Goal: Find specific page/section: Find specific page/section

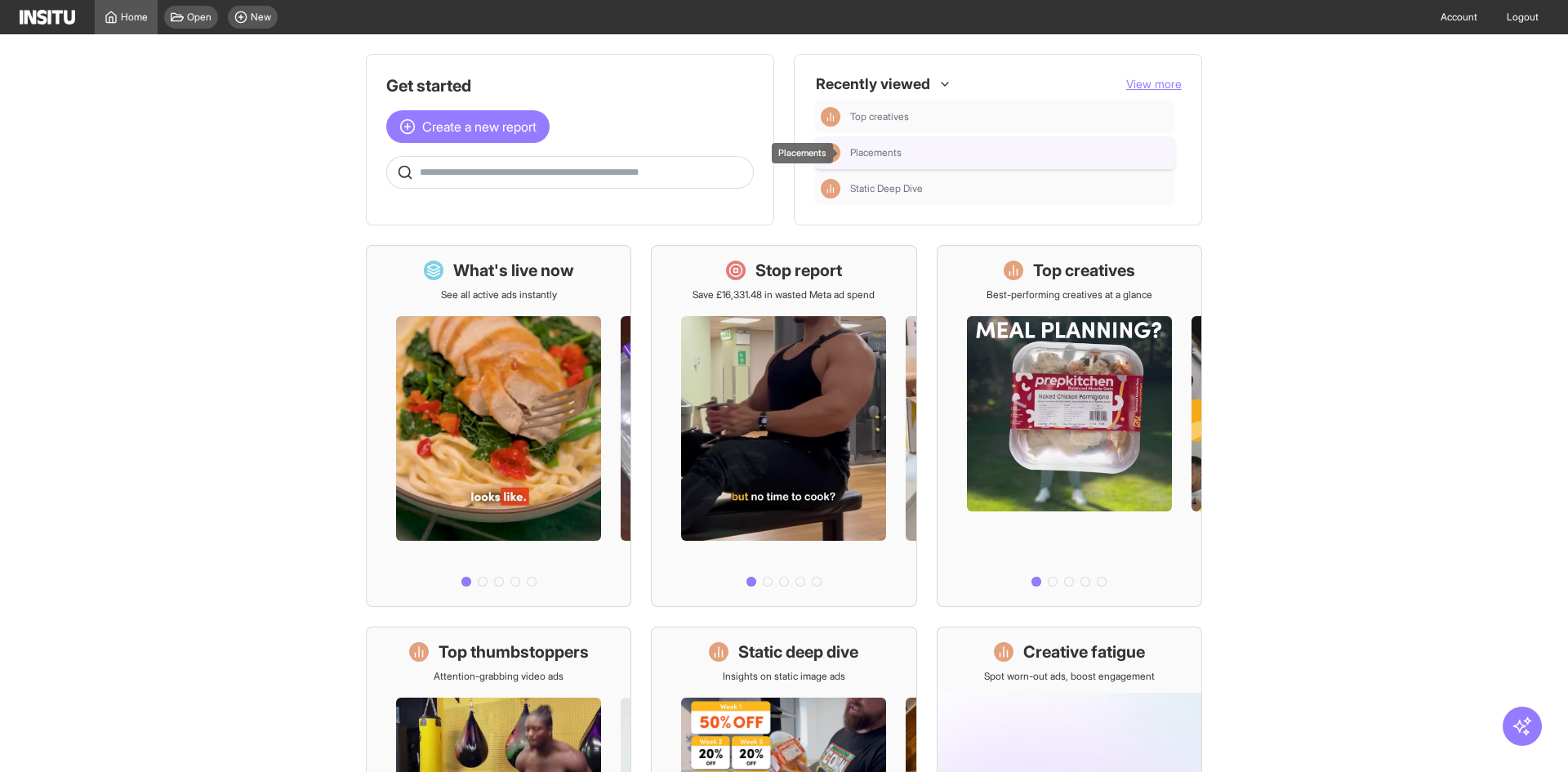
click at [909, 148] on div "Placements" at bounding box center [1009, 153] width 319 height 13
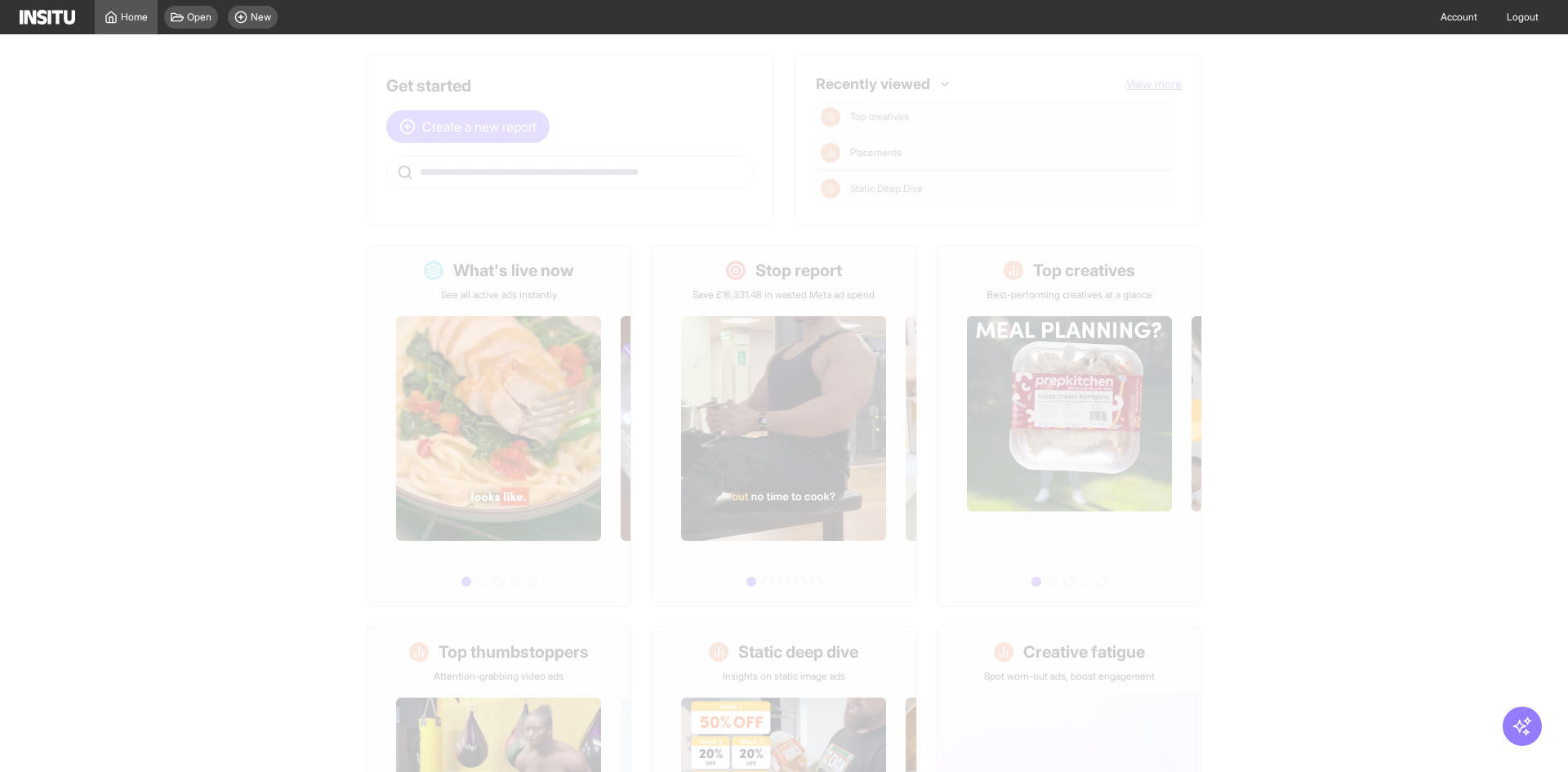
select select "**"
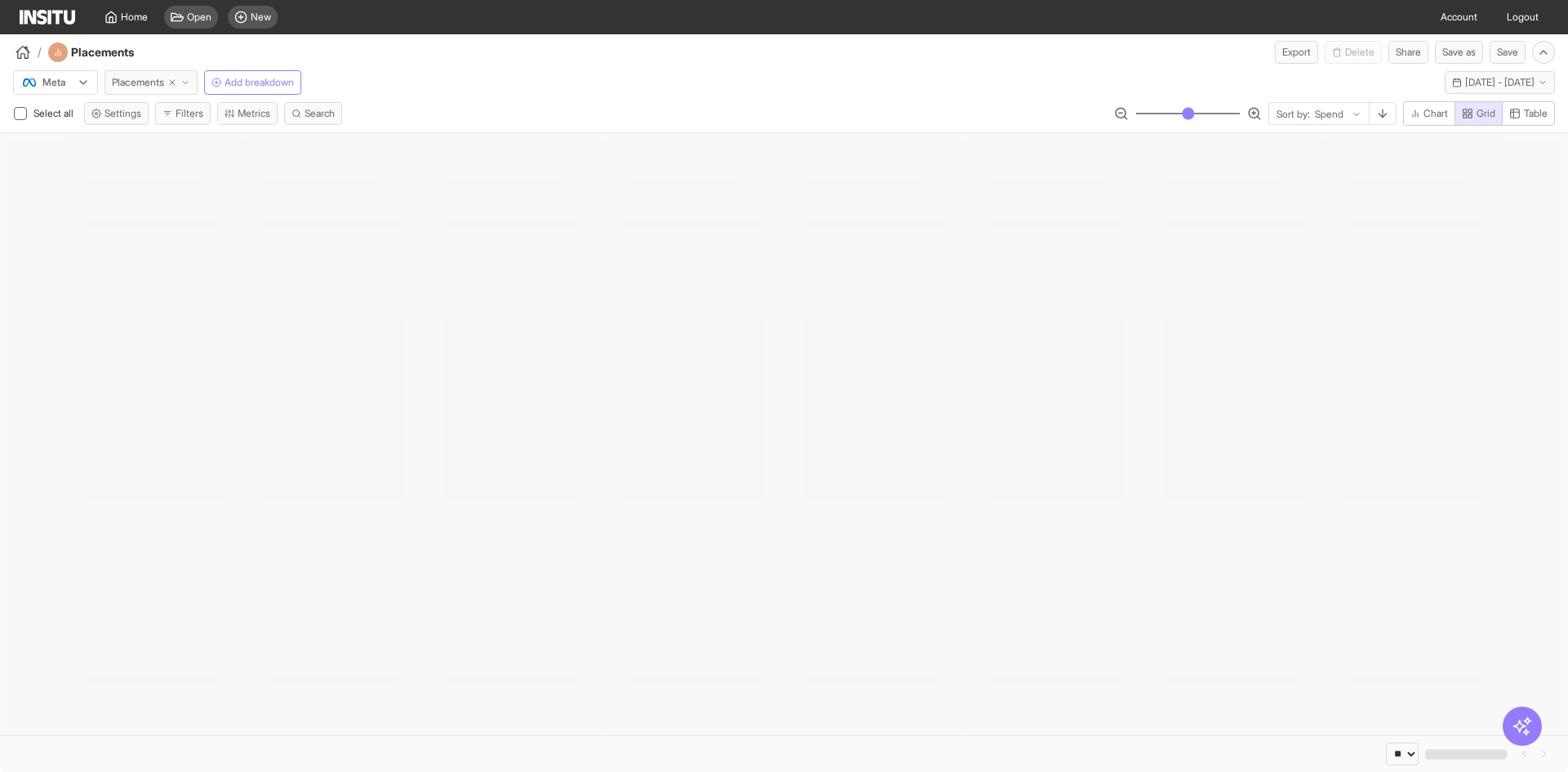
click at [154, 74] on button "Placements" at bounding box center [151, 82] width 93 height 24
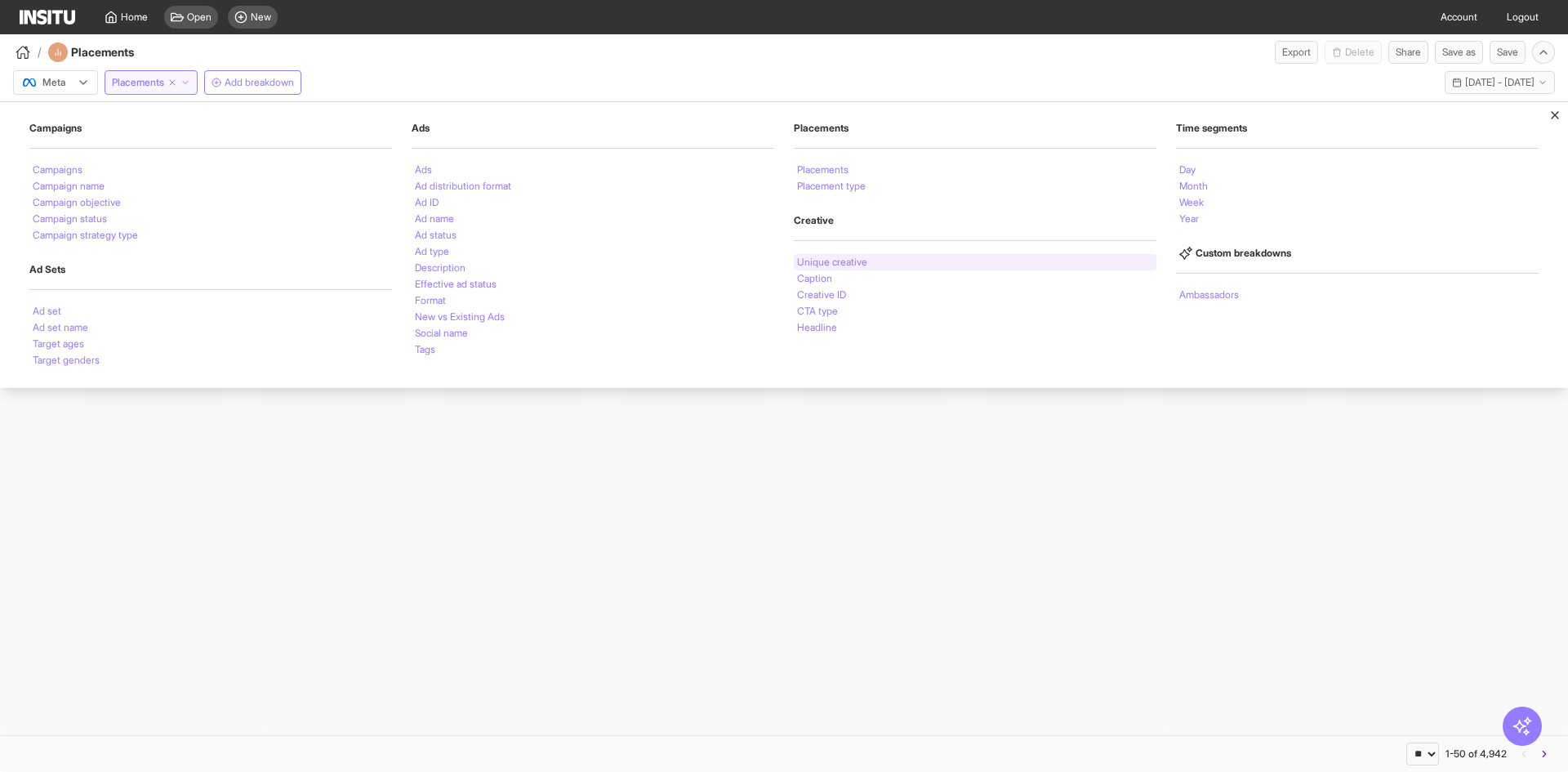
click at [836, 258] on li "Unique creative" at bounding box center [832, 263] width 70 height 10
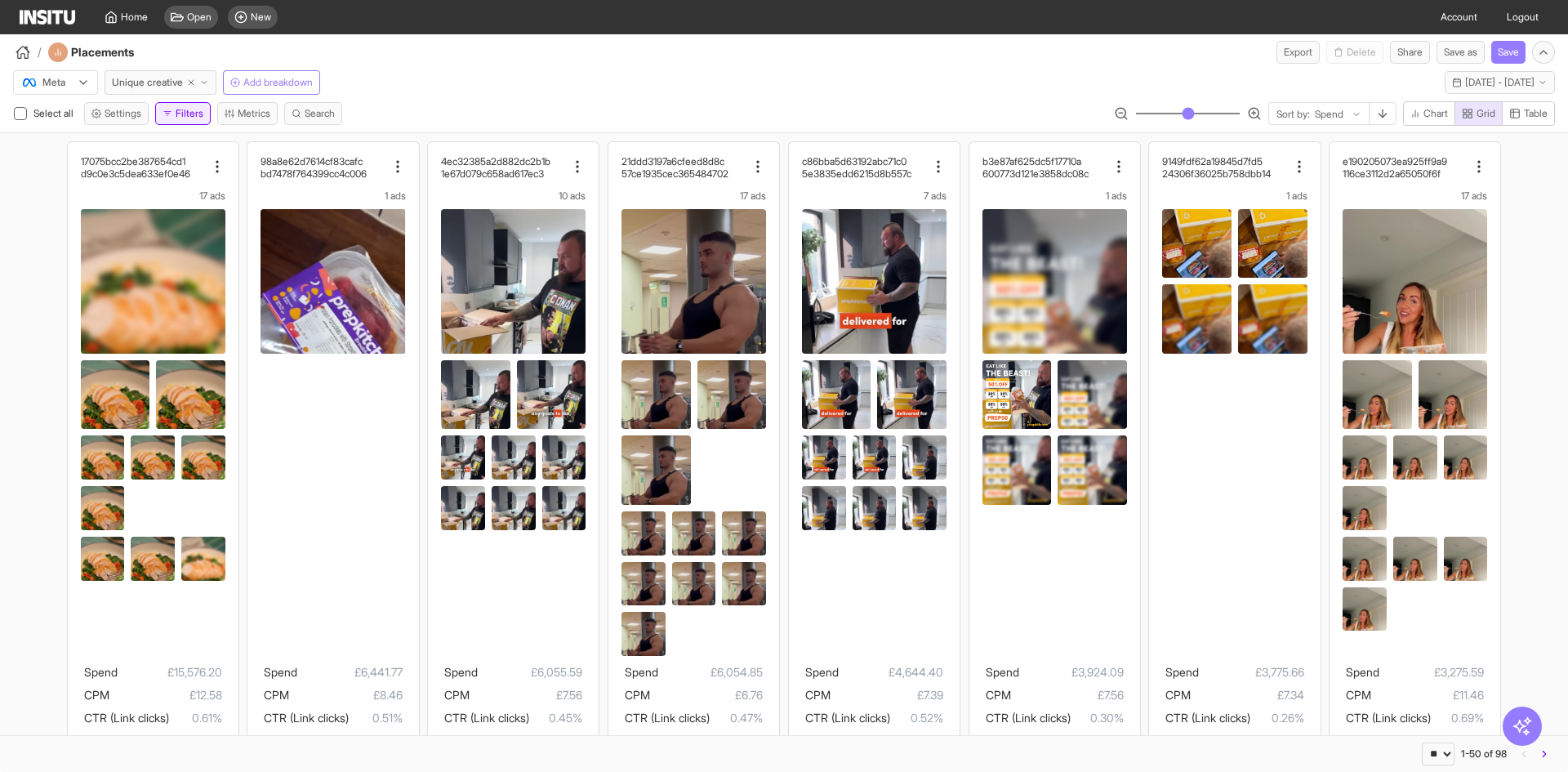
click at [190, 110] on button "Filters" at bounding box center [183, 113] width 55 height 23
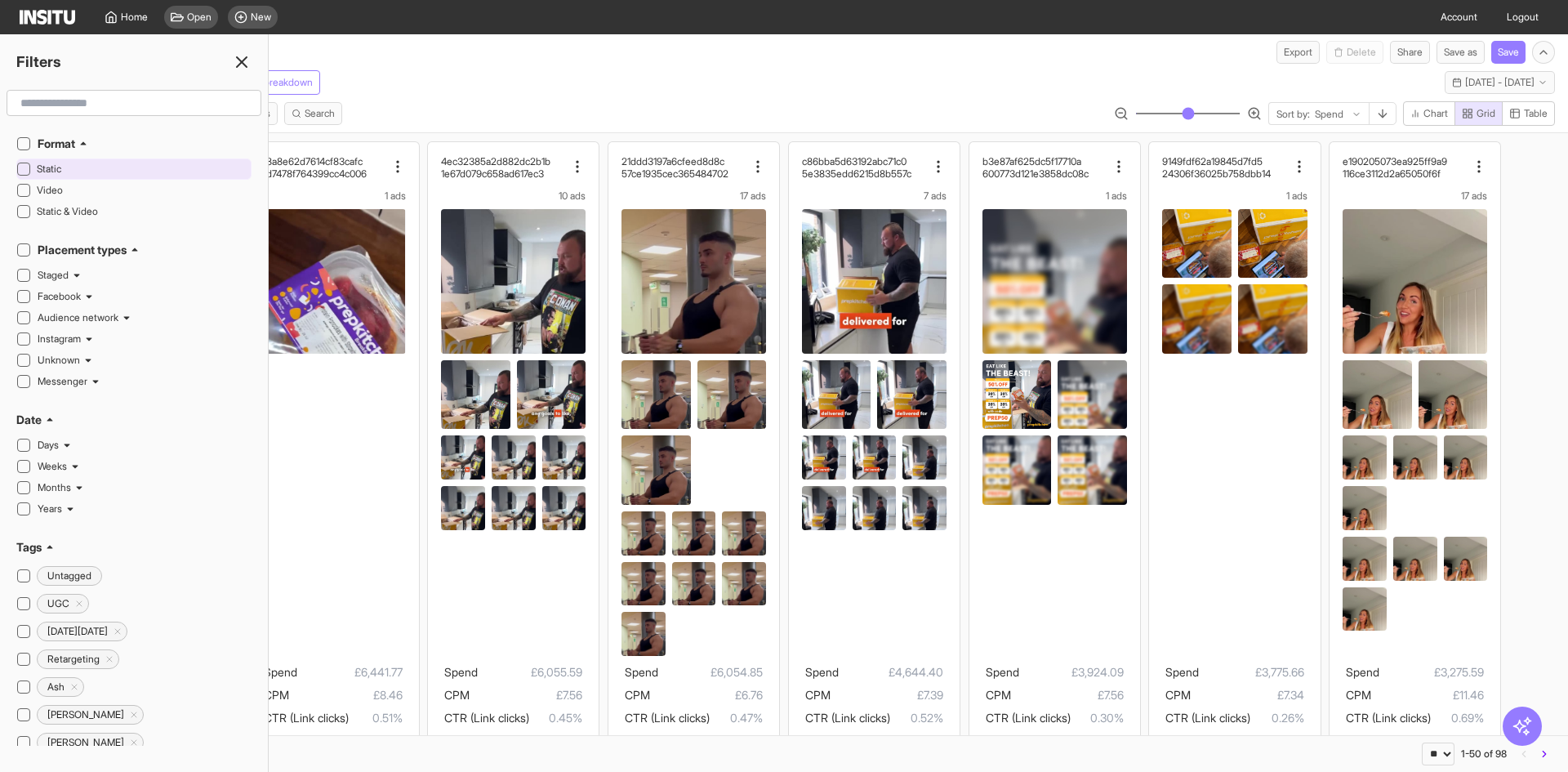
click at [33, 166] on div "Static" at bounding box center [134, 168] width 235 height 21
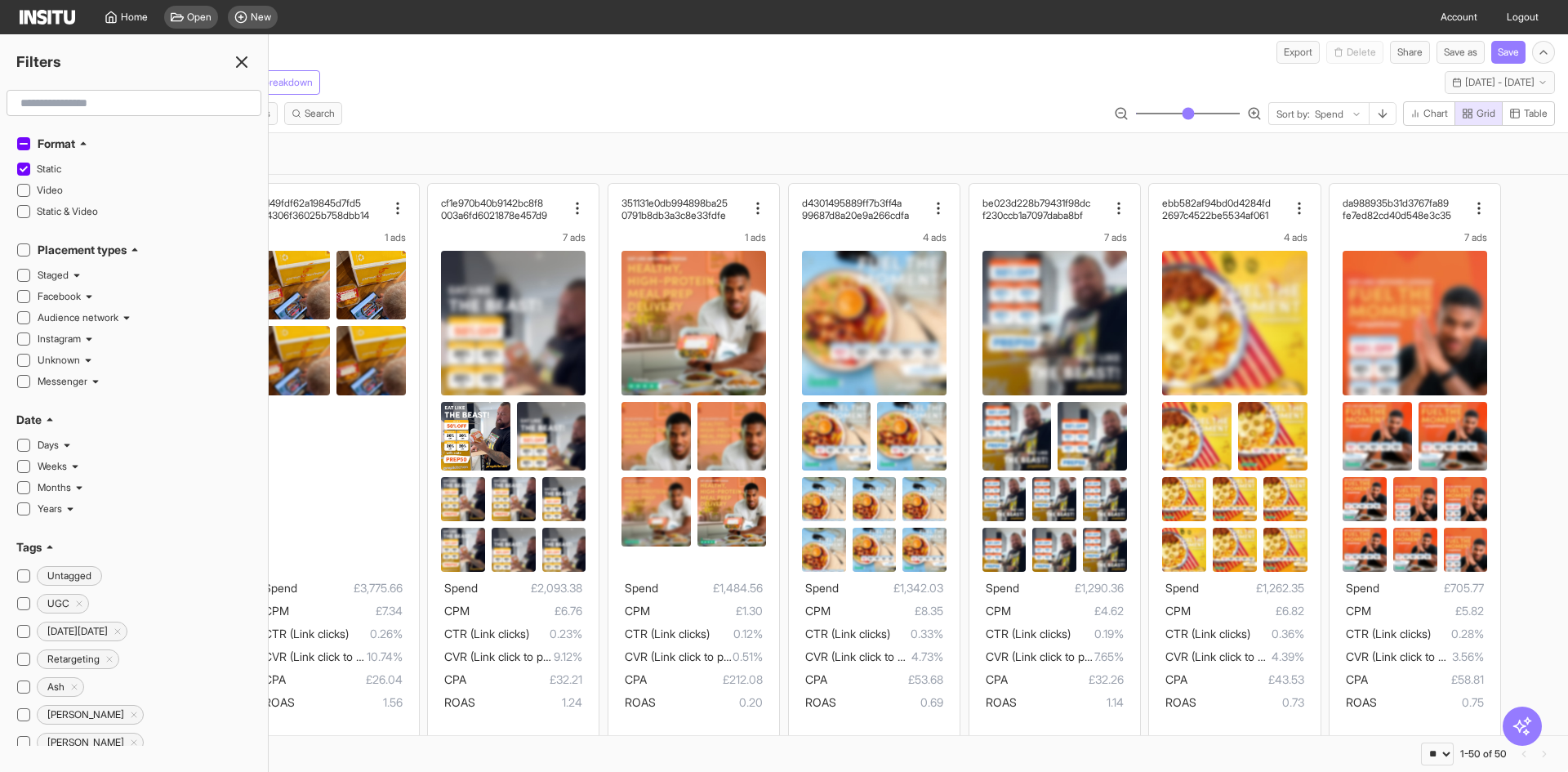
click at [517, 91] on div "Meta Unique creative Add breakdown [DATE] - [DATE] [DATE] - [DATE]" at bounding box center [784, 79] width 1568 height 31
click at [1444, 90] on button "[DATE] - [DATE] [DATE] - [DATE]" at bounding box center [1499, 82] width 110 height 23
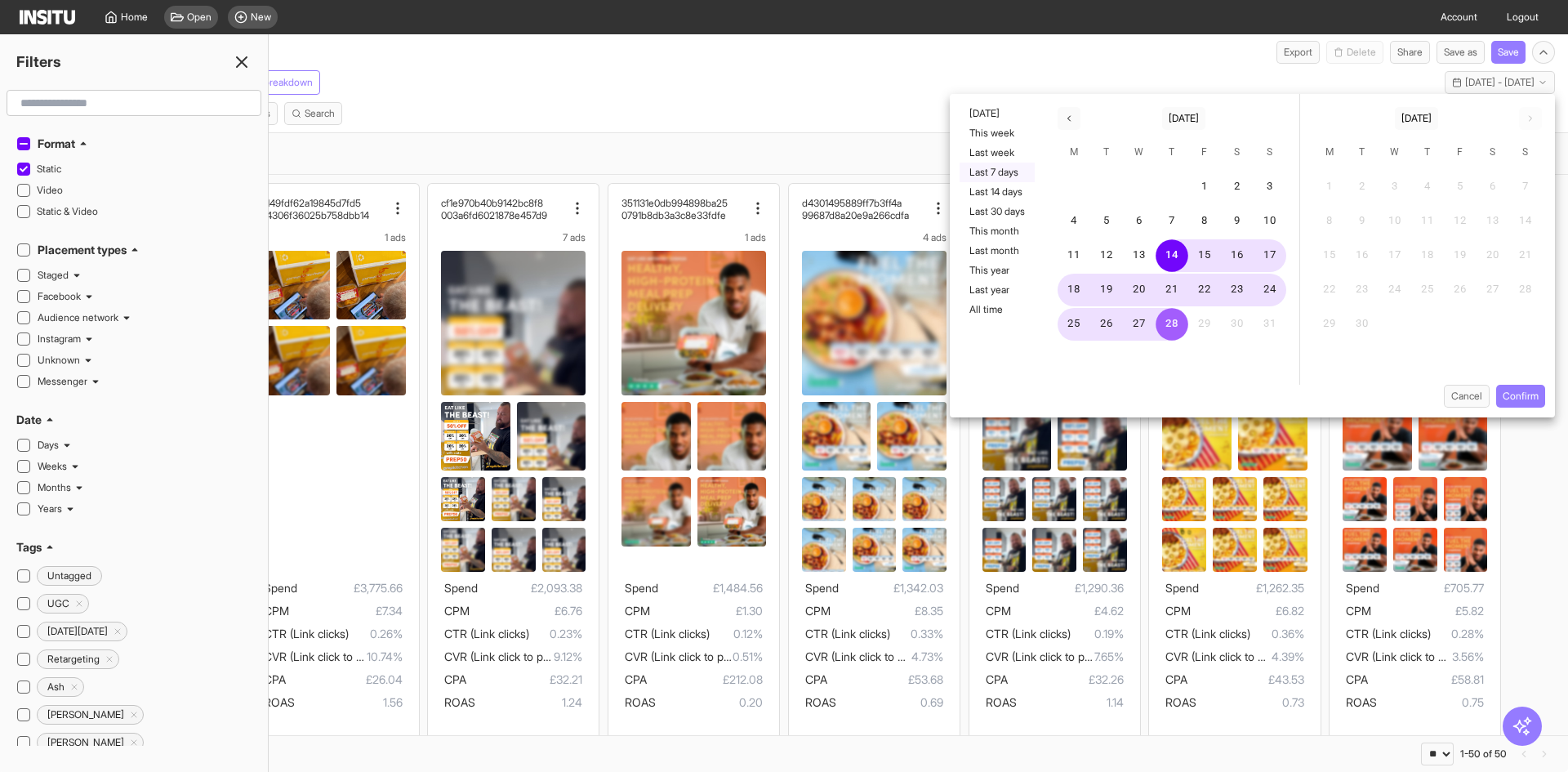
click at [996, 172] on button "Last 7 days" at bounding box center [997, 171] width 75 height 19
click at [1518, 399] on button "Confirm" at bounding box center [1520, 396] width 49 height 23
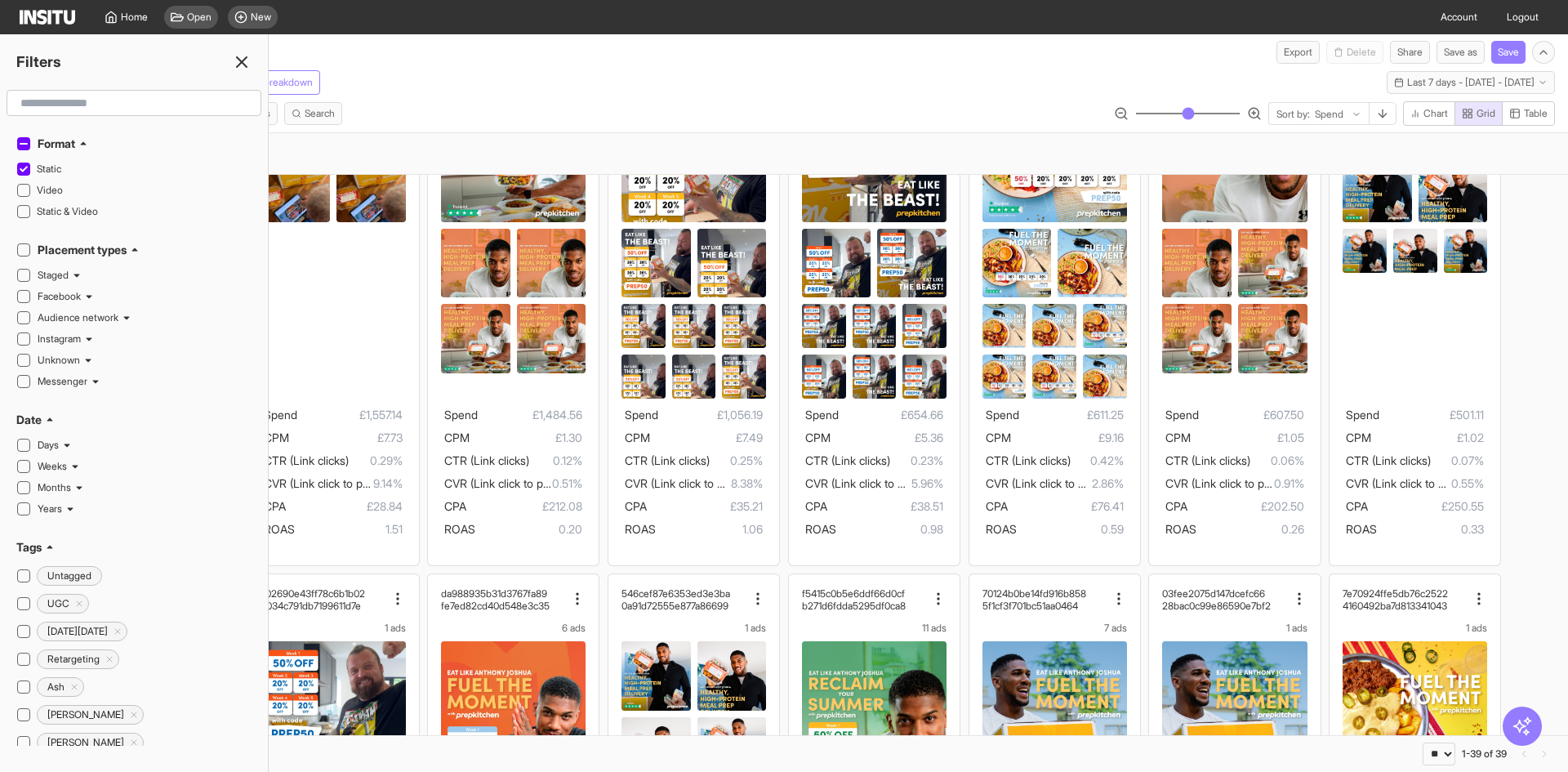
scroll to position [187, 0]
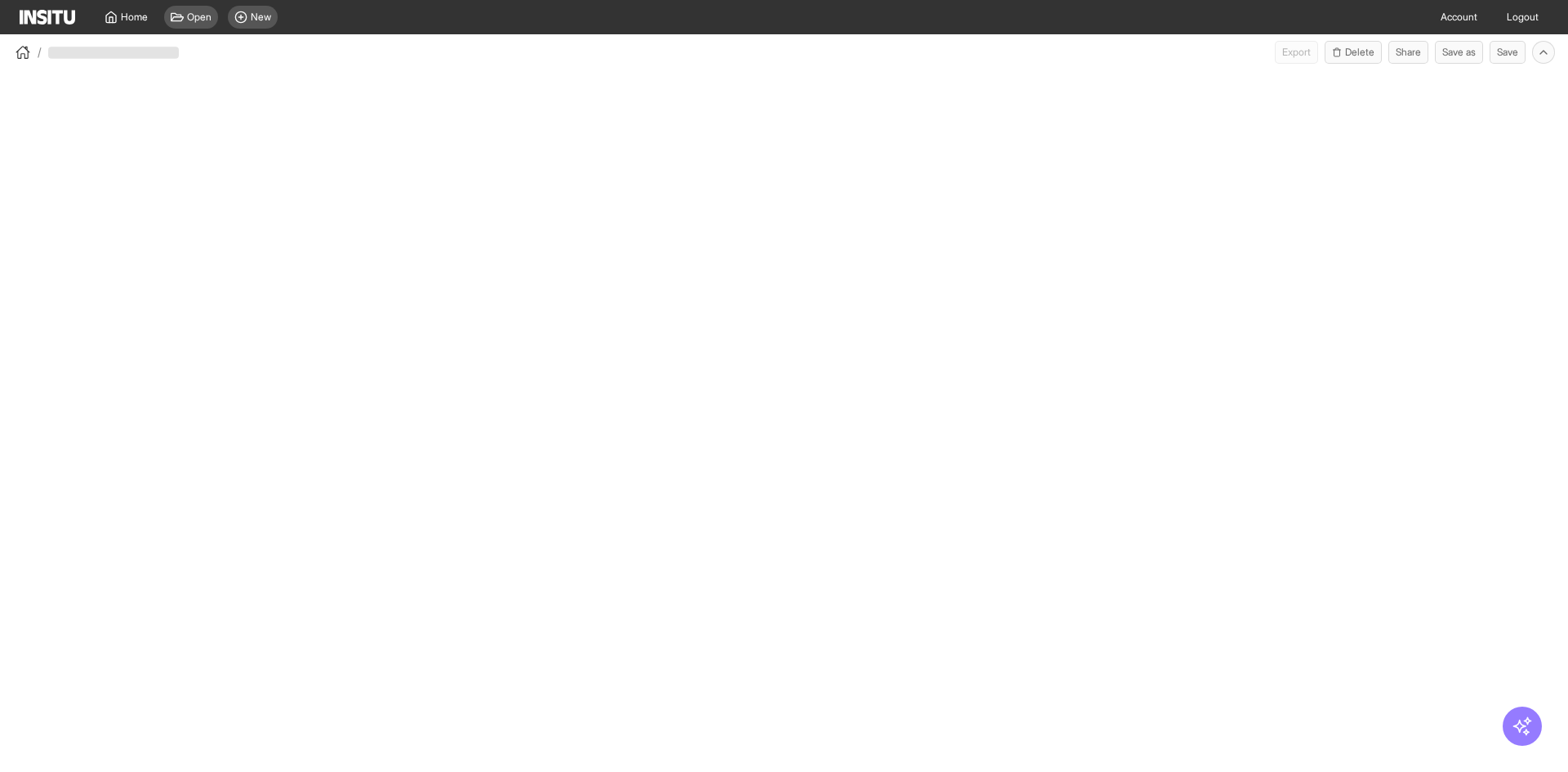
select select "**"
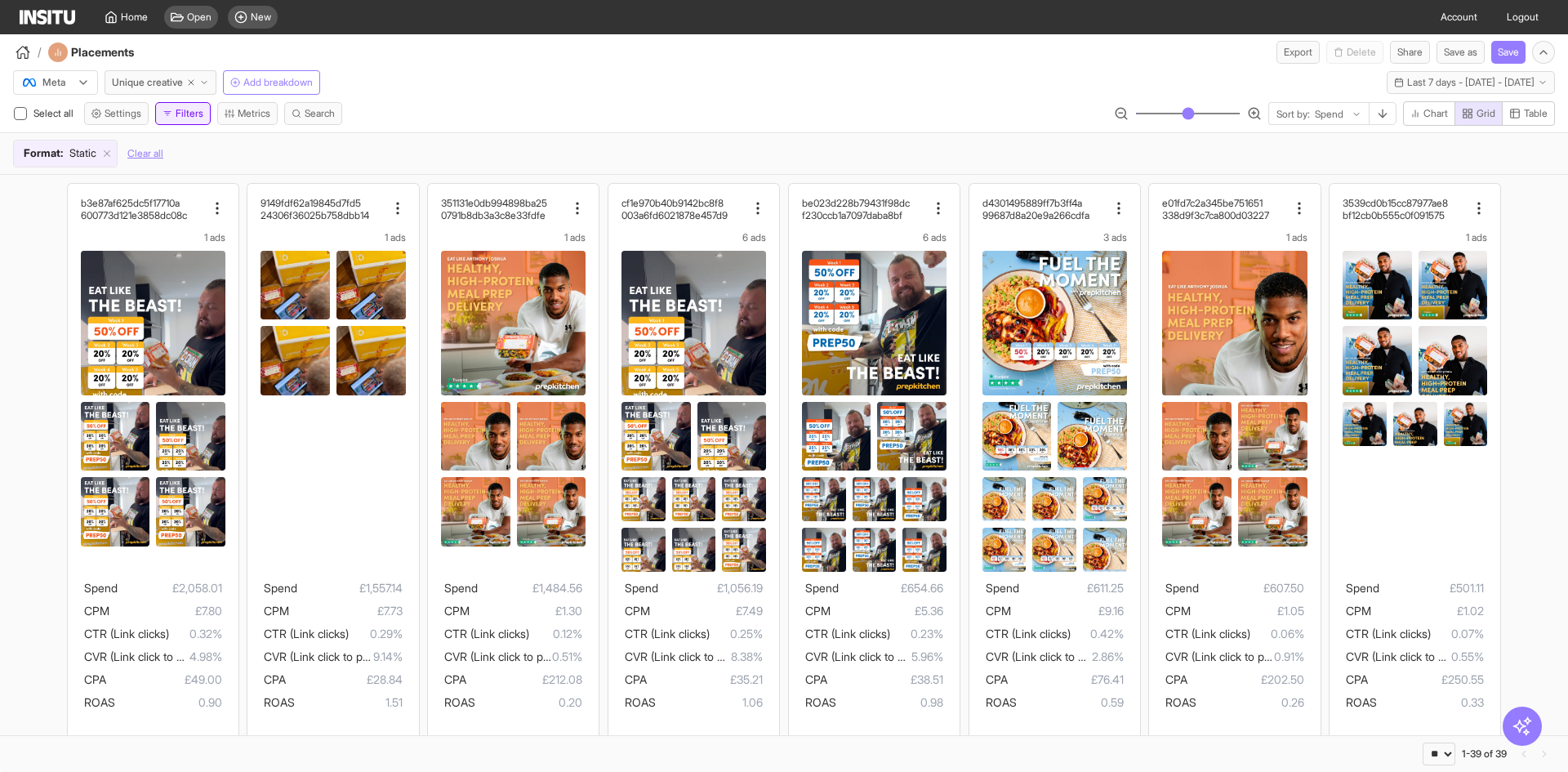
click at [187, 108] on button "Filters" at bounding box center [183, 113] width 55 height 23
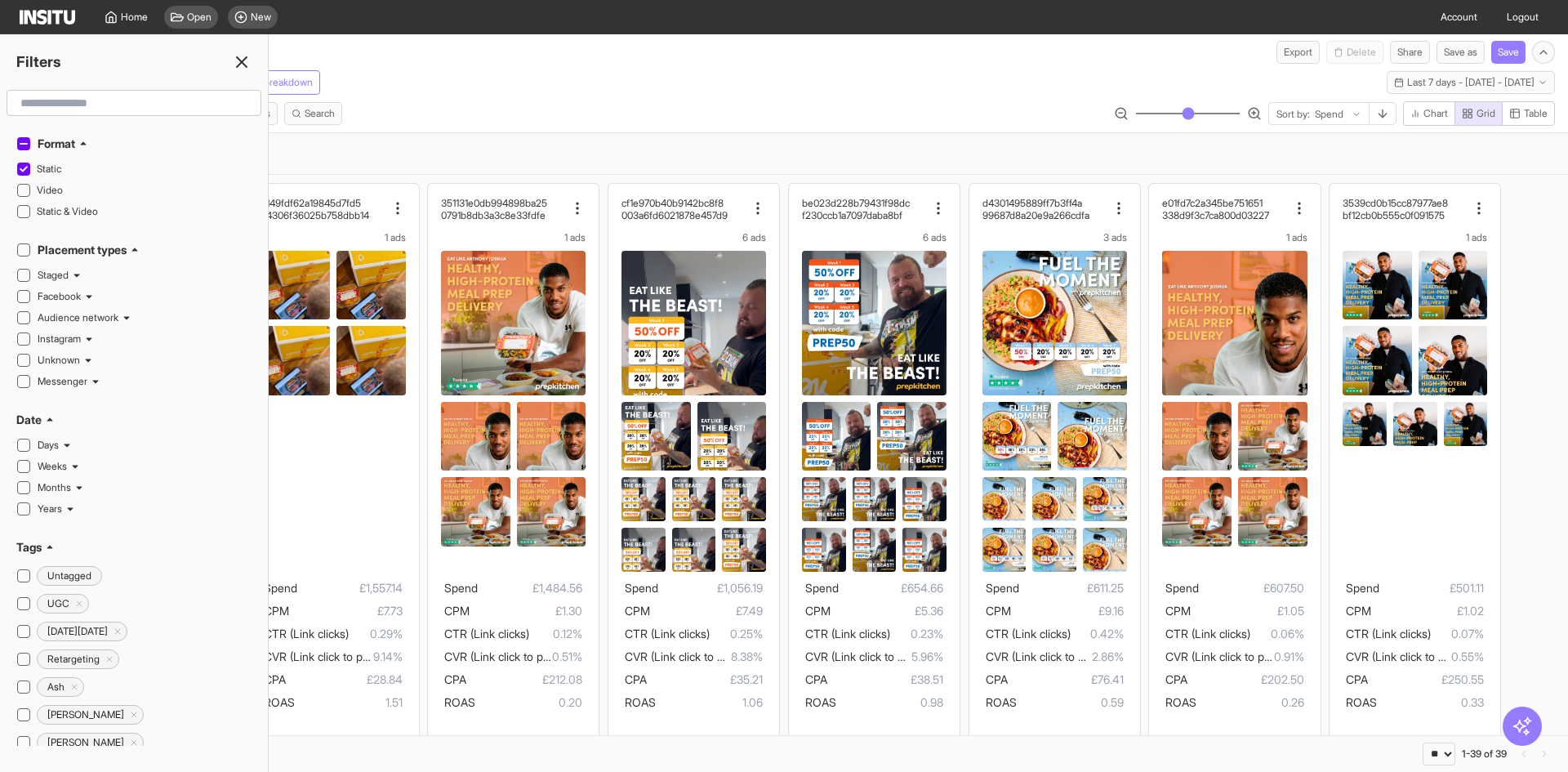
click at [187, 108] on input "text" at bounding box center [134, 102] width 240 height 29
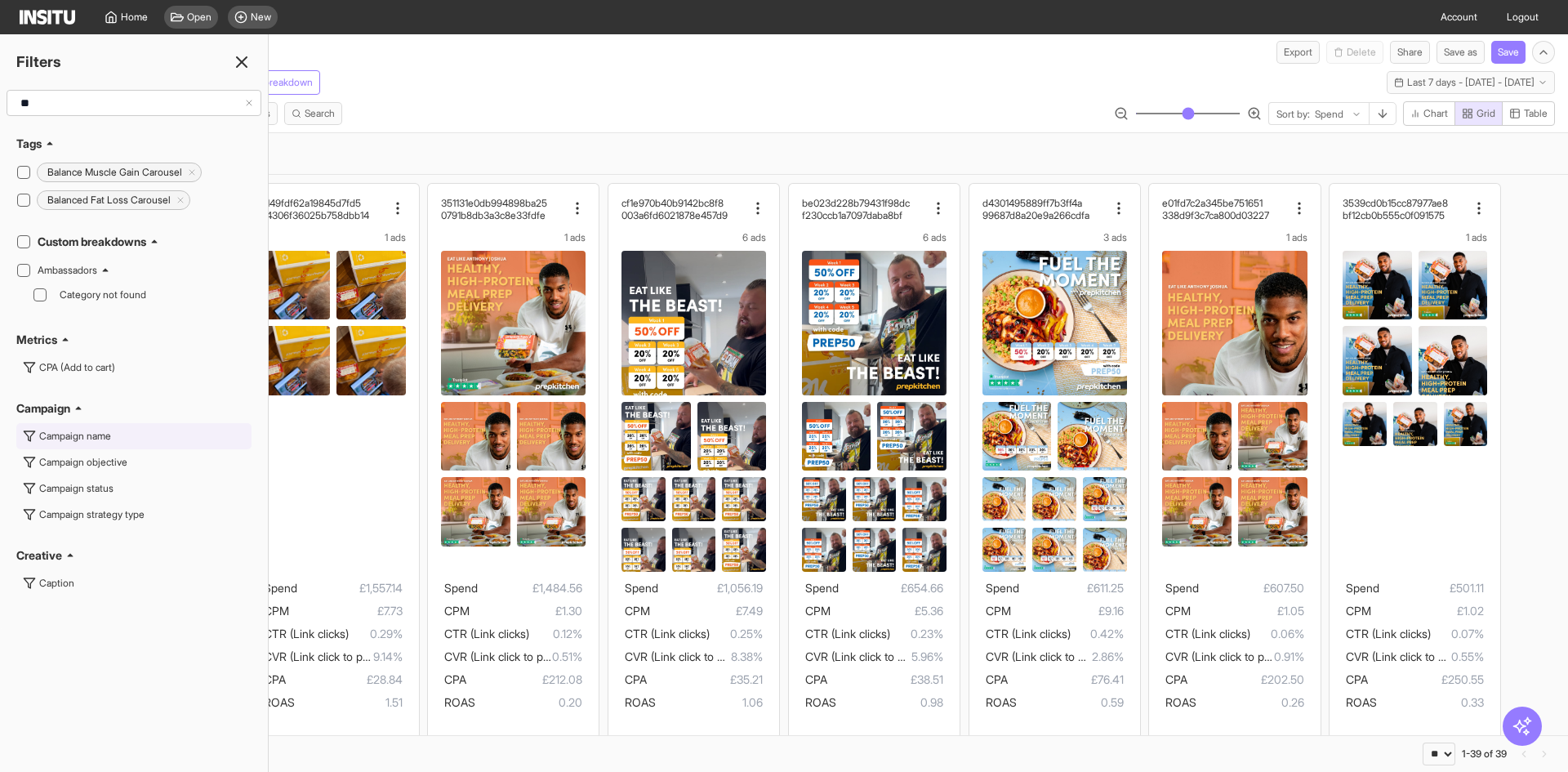
type input "**"
click at [97, 439] on div "Campaign name" at bounding box center [75, 437] width 72 height 13
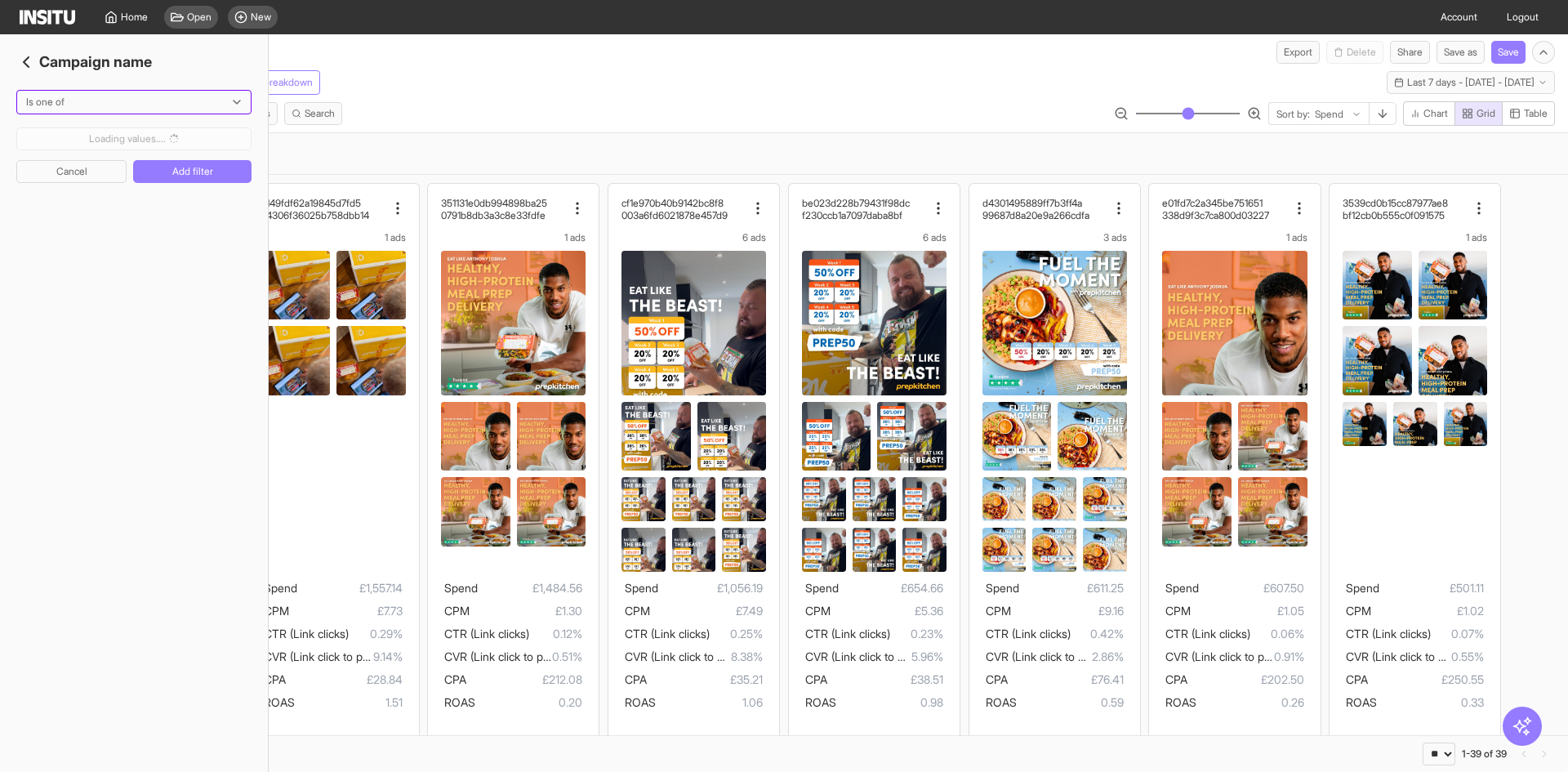
click at [86, 105] on div at bounding box center [122, 102] width 196 height 17
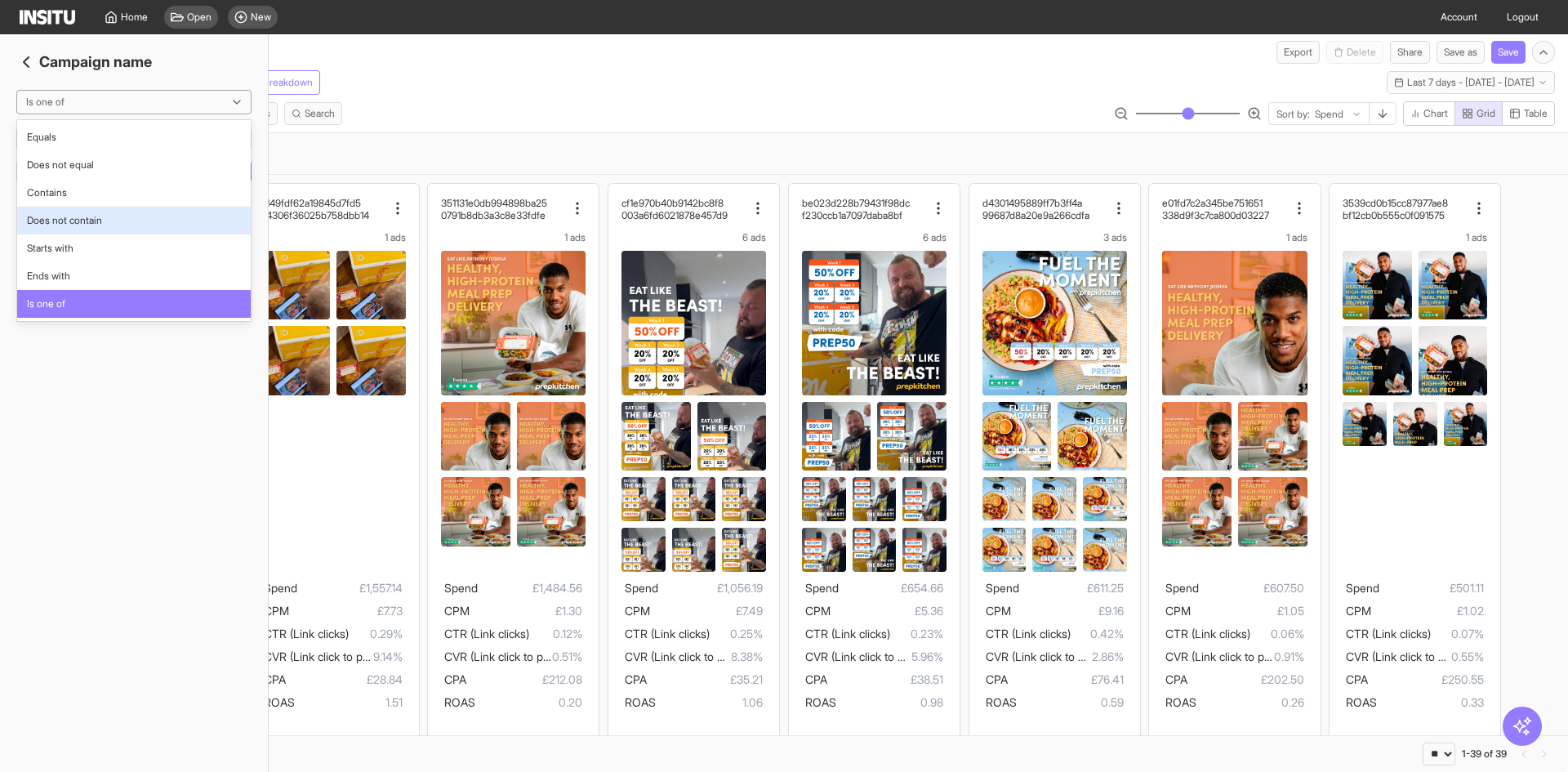
click at [50, 212] on div "Does not contain" at bounding box center [134, 220] width 233 height 28
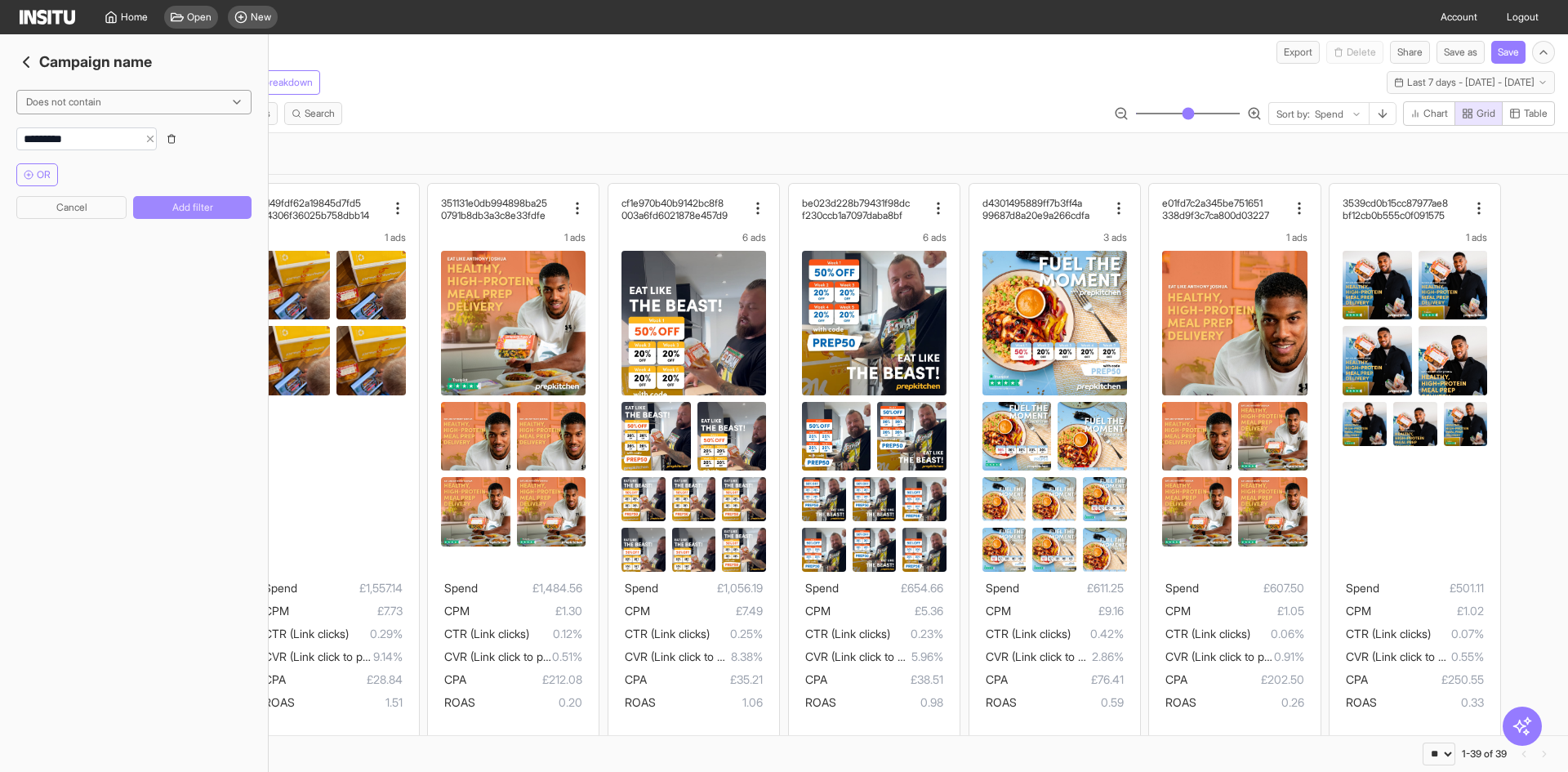
type input "*********"
click at [172, 211] on button "Add filter" at bounding box center [192, 207] width 119 height 23
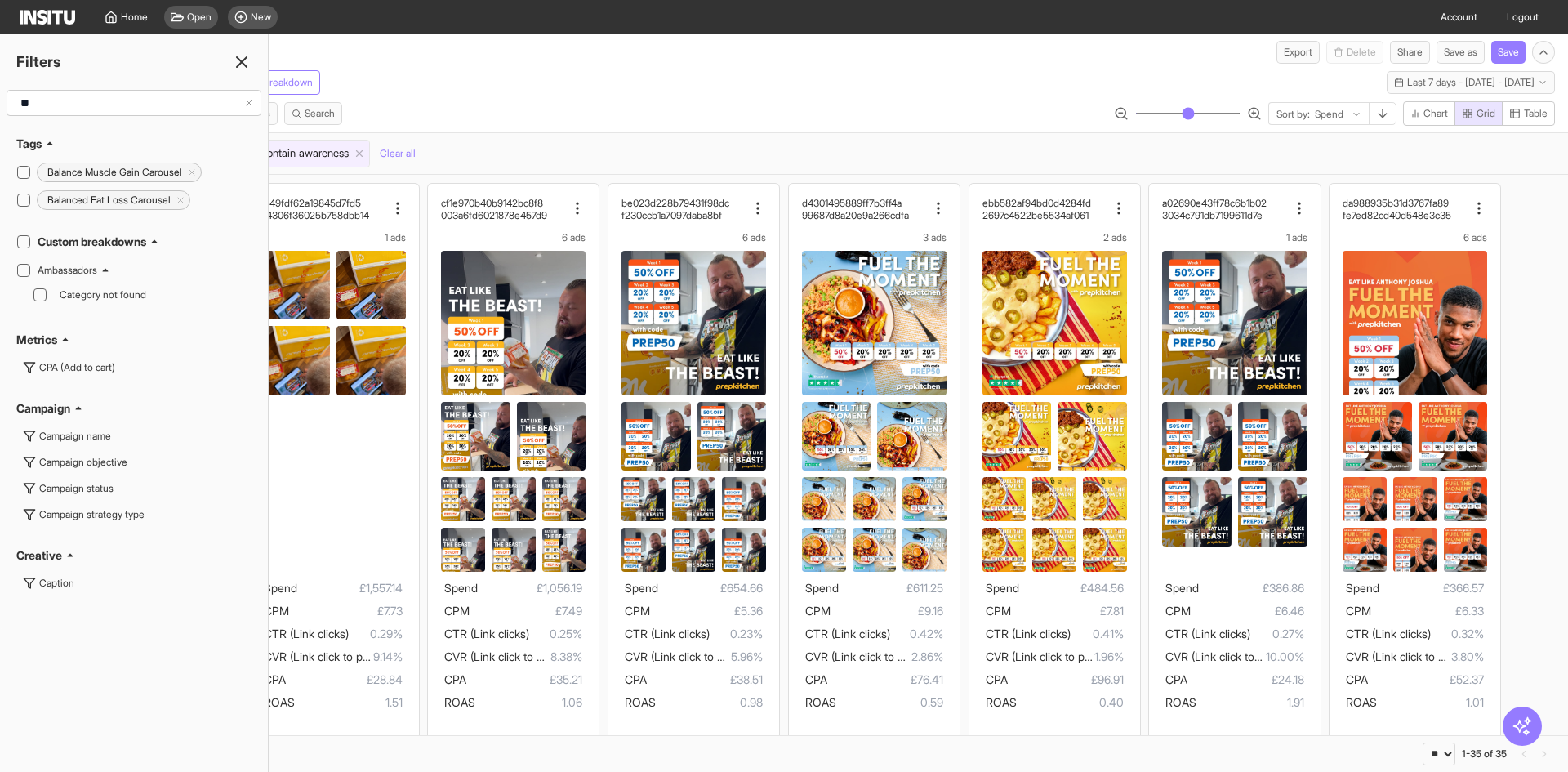
click at [517, 87] on div "Meta Unique creative Add breakdown Last 7 days - Thu 21 - Wed 27 Aug, 2025 21 A…" at bounding box center [784, 79] width 1568 height 31
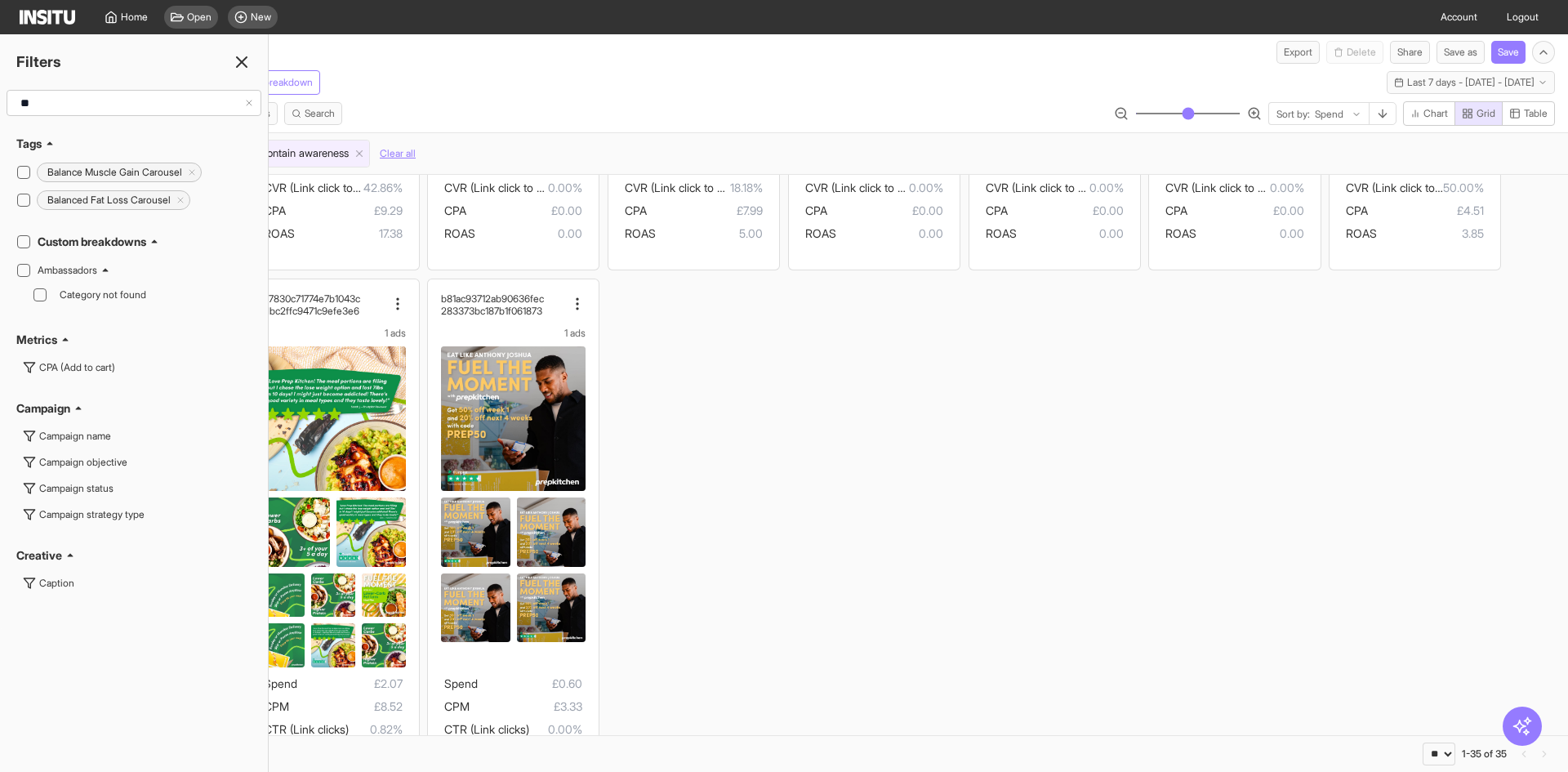
scroll to position [2268, 0]
